Goal: Use online tool/utility: Use online tool/utility

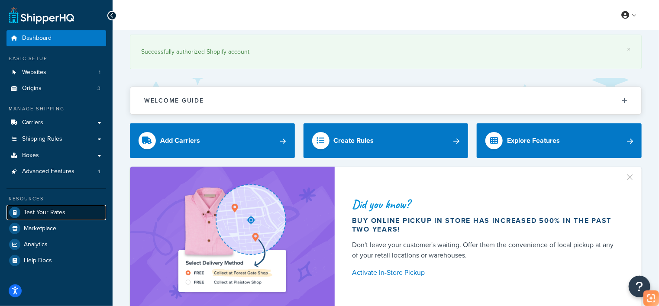
click at [60, 214] on span "Test Your Rates" at bounding box center [45, 212] width 42 height 7
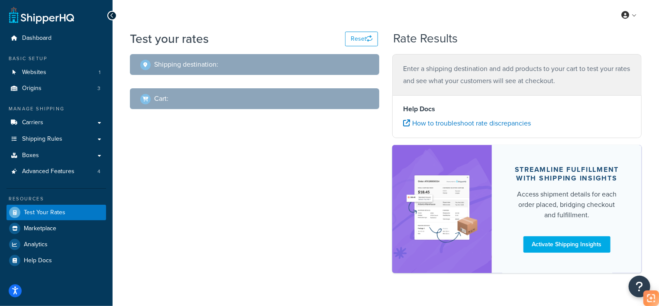
select select "[GEOGRAPHIC_DATA]"
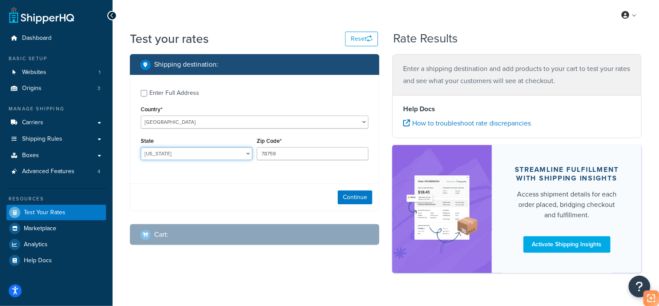
drag, startPoint x: 204, startPoint y: 151, endPoint x: 209, endPoint y: 169, distance: 18.6
click at [204, 151] on select "[US_STATE] [US_STATE] [US_STATE] [US_STATE] [US_STATE] Armed Forces Americas Ar…" at bounding box center [197, 153] width 112 height 13
click at [363, 197] on button "Continue" at bounding box center [355, 197] width 35 height 14
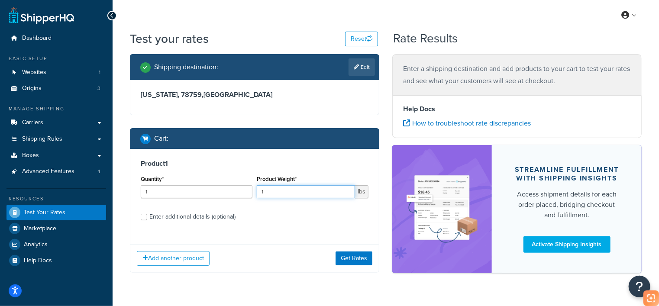
drag, startPoint x: 272, startPoint y: 193, endPoint x: 261, endPoint y: 192, distance: 10.9
click at [261, 192] on input "1" at bounding box center [306, 191] width 98 height 13
type input "6.6"
click at [148, 212] on div "Enter additional details (optional)" at bounding box center [255, 216] width 228 height 14
click at [167, 216] on div "Enter additional details (optional)" at bounding box center [192, 217] width 86 height 12
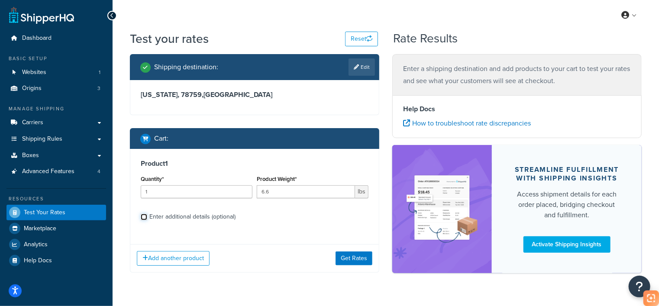
click at [147, 216] on input "Enter additional details (optional)" at bounding box center [144, 217] width 6 height 6
checkbox input "true"
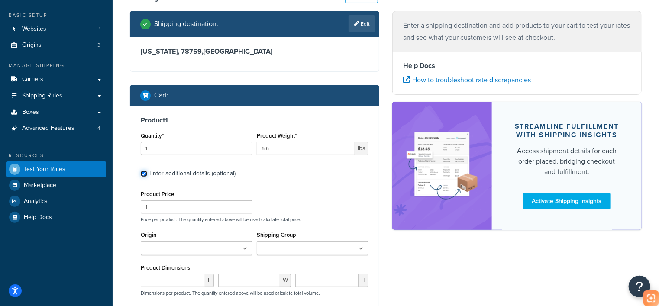
scroll to position [87, 0]
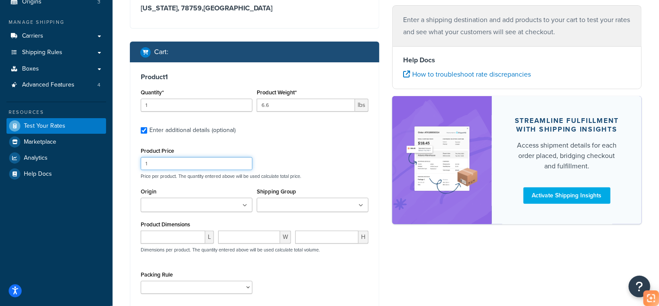
drag, startPoint x: 168, startPoint y: 158, endPoint x: 126, endPoint y: 161, distance: 41.7
click at [126, 161] on div "Shipping destination : Edit [US_STATE], 78759 , [GEOGRAPHIC_DATA] Cart : Produc…" at bounding box center [254, 163] width 262 height 391
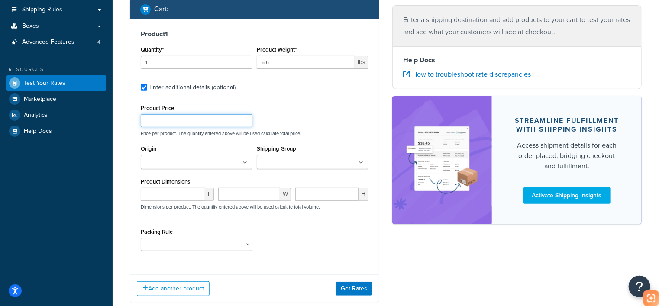
scroll to position [130, 0]
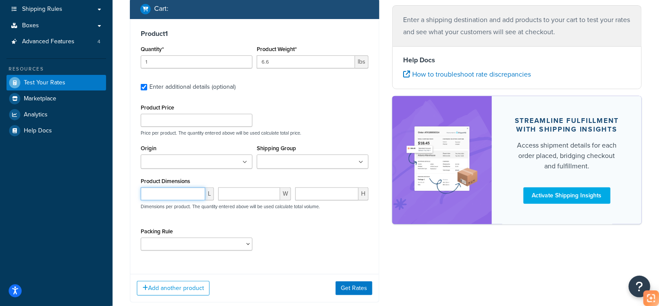
click at [168, 194] on input "number" at bounding box center [173, 193] width 64 height 13
paste input "14.96"
type input "14.96"
click at [239, 196] on input "number" at bounding box center [249, 193] width 62 height 13
paste input "12.59"
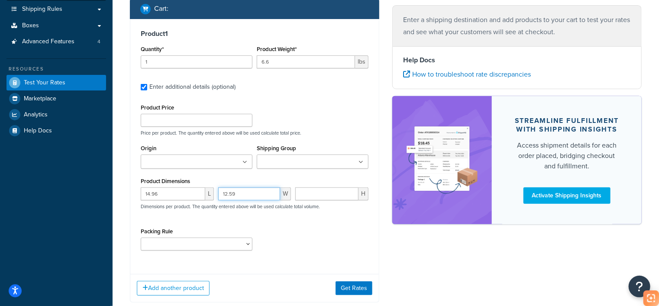
type input "12.59"
click at [310, 195] on input "number" at bounding box center [326, 193] width 63 height 13
paste input "4.72"
type input "4.72"
click at [188, 250] on select "test" at bounding box center [197, 244] width 112 height 13
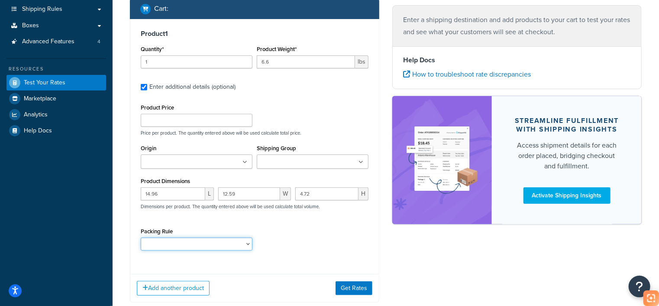
select select "65687"
click at [141, 238] on select "test" at bounding box center [197, 244] width 112 height 13
click at [356, 283] on button "Get Rates" at bounding box center [353, 288] width 37 height 14
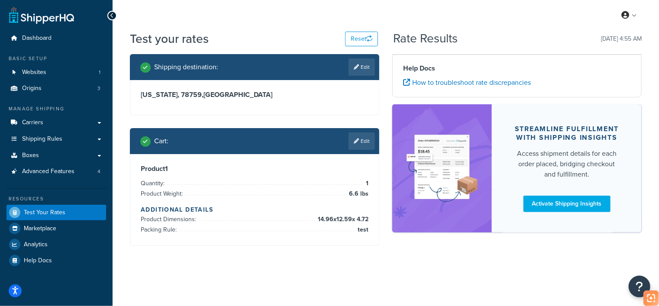
scroll to position [0, 0]
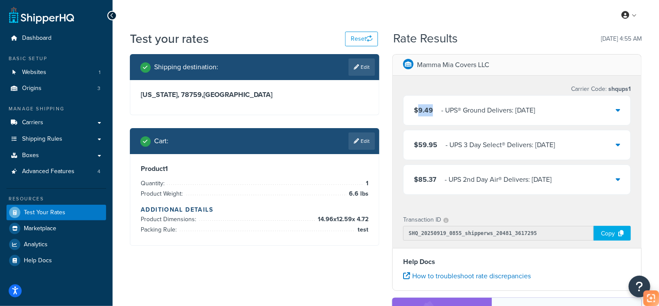
drag, startPoint x: 433, startPoint y: 112, endPoint x: 416, endPoint y: 111, distance: 16.5
click at [416, 111] on div "$9.49 ‌‌‍‍ - UPS® Ground Delivers: [DATE]" at bounding box center [474, 110] width 121 height 12
copy span "9.49"
